Goal: Information Seeking & Learning: Find specific fact

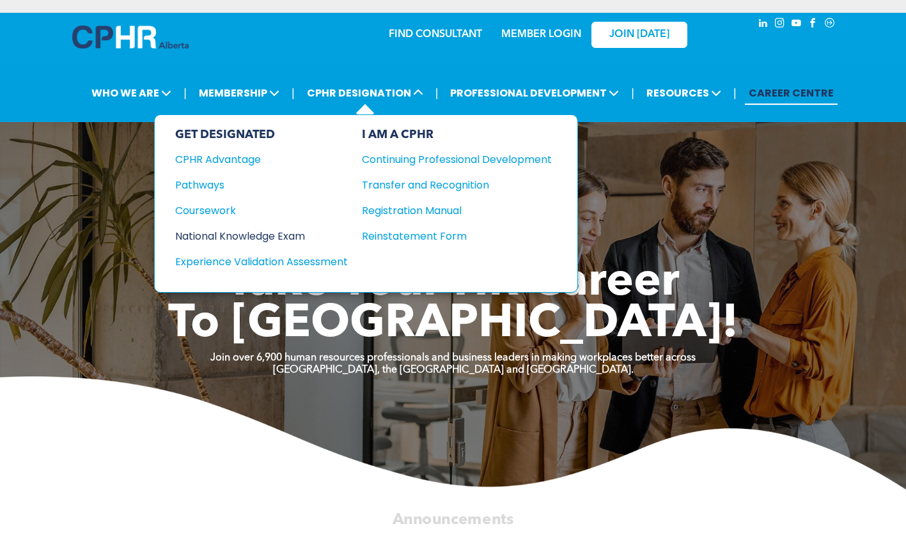
click at [197, 228] on div "National Knowledge Exam" at bounding box center [252, 236] width 155 height 16
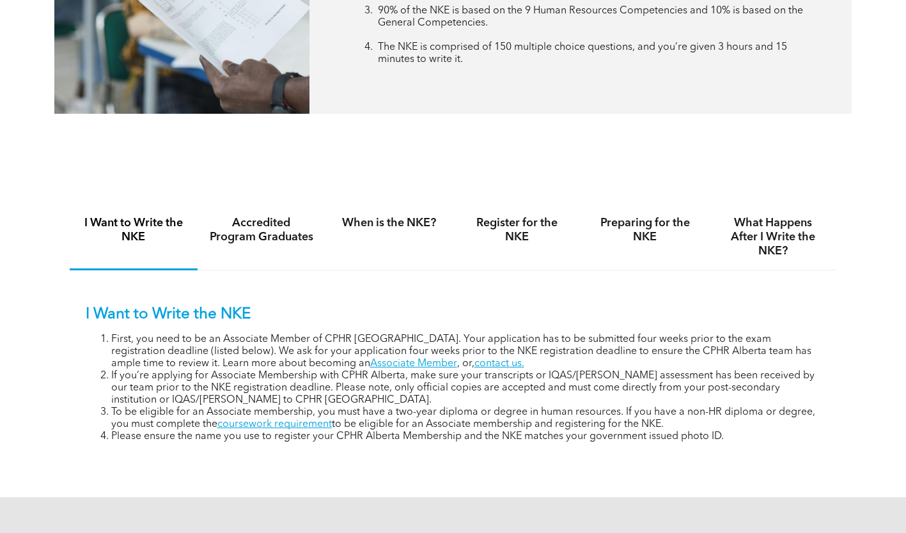
scroll to position [703, 0]
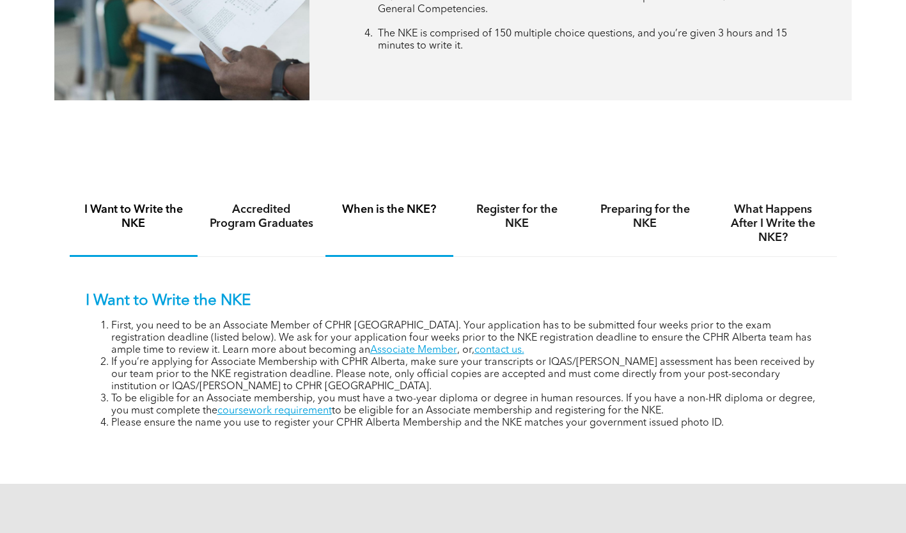
click at [382, 214] on h4 "When is the NKE?" at bounding box center [389, 210] width 105 height 14
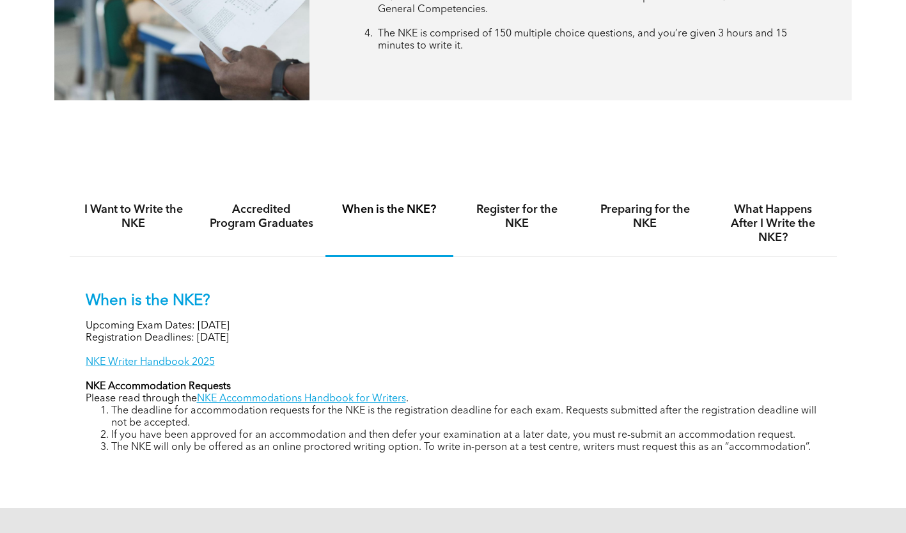
drag, startPoint x: 294, startPoint y: 323, endPoint x: 79, endPoint y: 315, distance: 215.6
click at [79, 315] on div "When is the NKE? Upcoming Exam Dates: November 6, 2025 Registration Deadlines: …" at bounding box center [453, 363] width 767 height 213
drag, startPoint x: 79, startPoint y: 315, endPoint x: 203, endPoint y: 334, distance: 125.4
click at [203, 334] on p "Registration Deadlines: September 12, 2025" at bounding box center [453, 339] width 735 height 12
drag, startPoint x: 309, startPoint y: 333, endPoint x: 79, endPoint y: 316, distance: 230.2
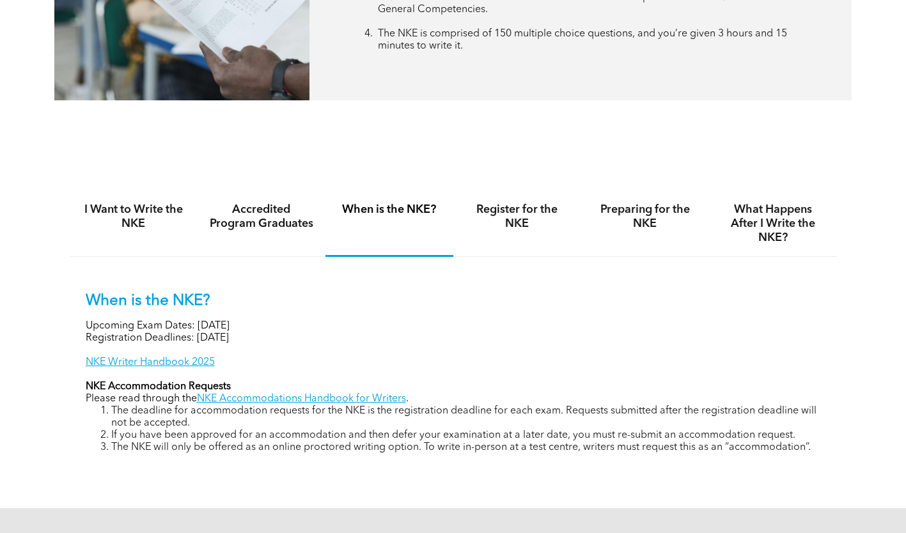
click at [79, 316] on div "When is the NKE? Upcoming Exam Dates: November 6, 2025 Registration Deadlines: …" at bounding box center [453, 363] width 767 height 213
copy div "Upcoming Exam Dates: November 6, 2025 Registration Deadlines: September 12, 2025"
